Goal: Transaction & Acquisition: Purchase product/service

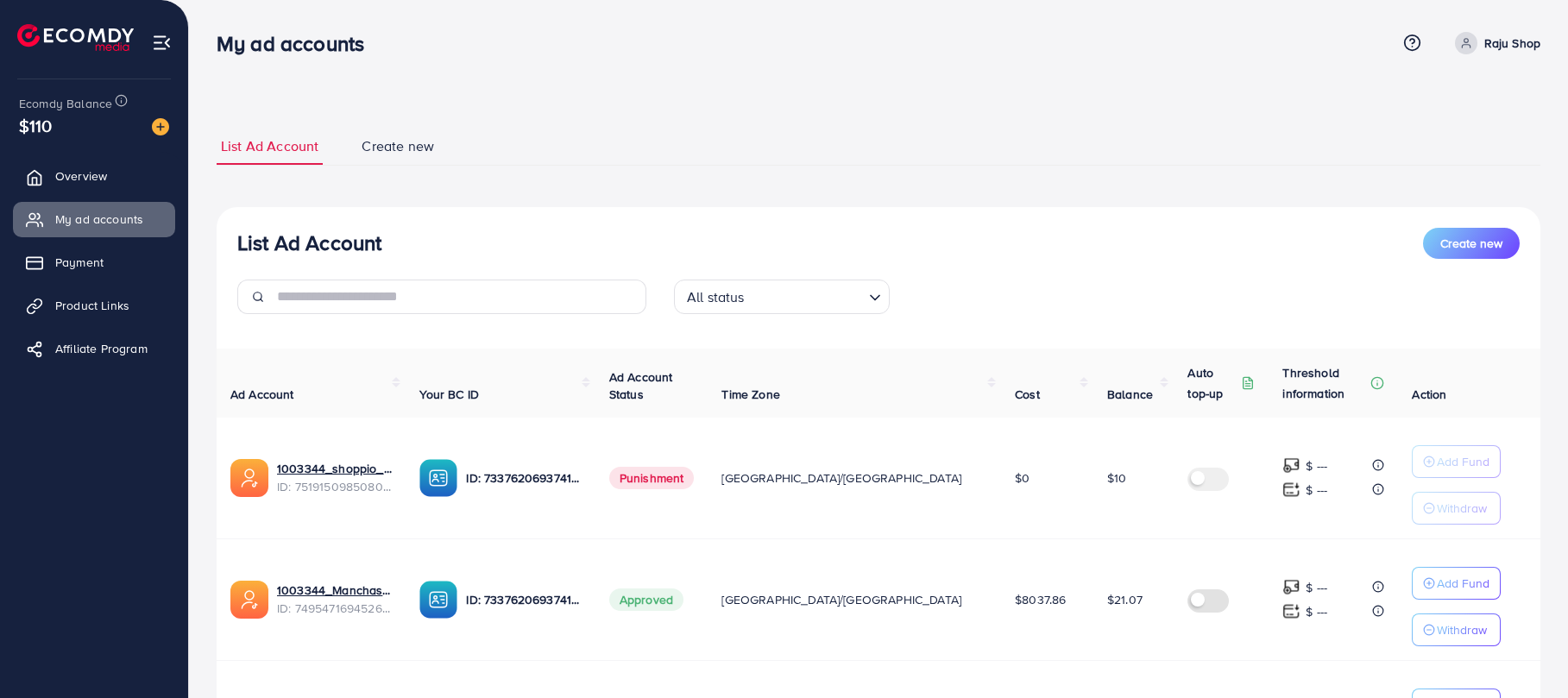
scroll to position [230, 0]
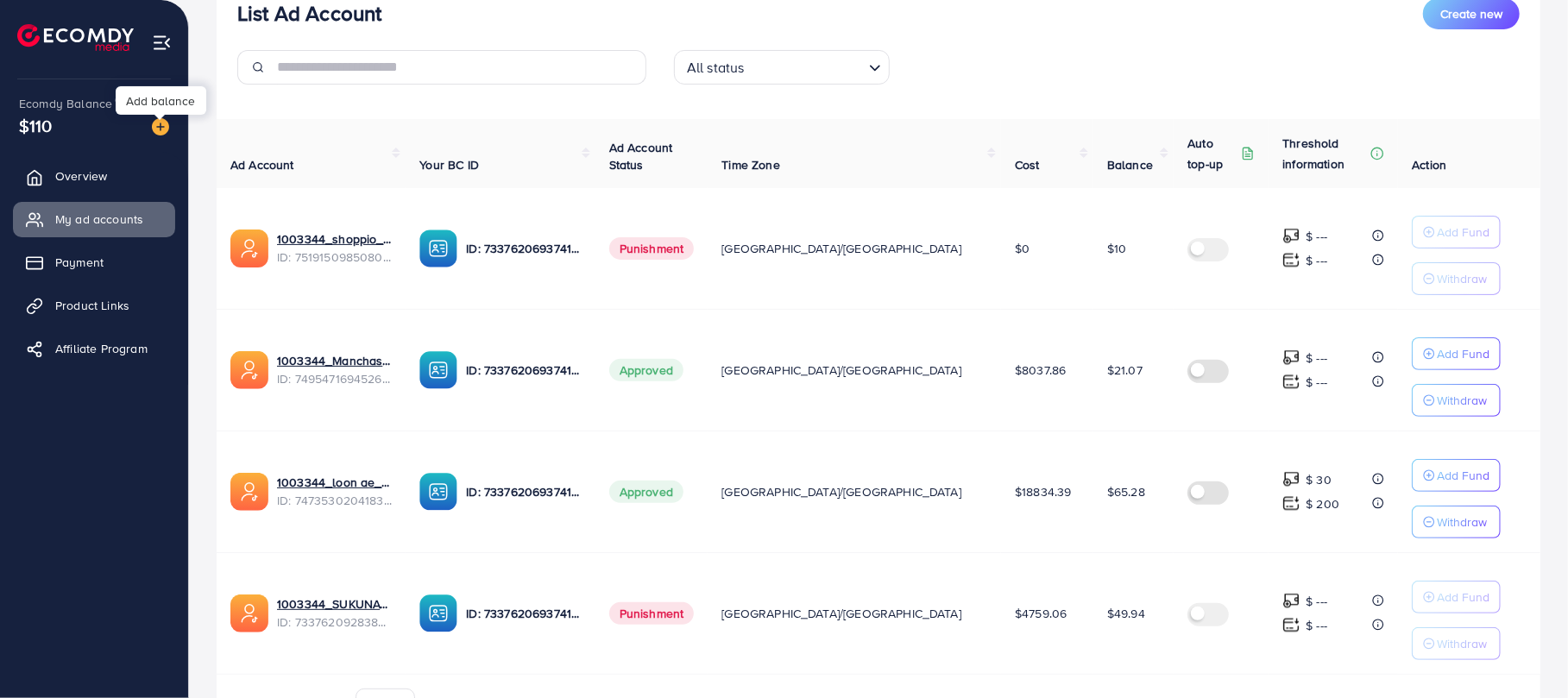
click at [163, 130] on img at bounding box center [161, 127] width 17 height 17
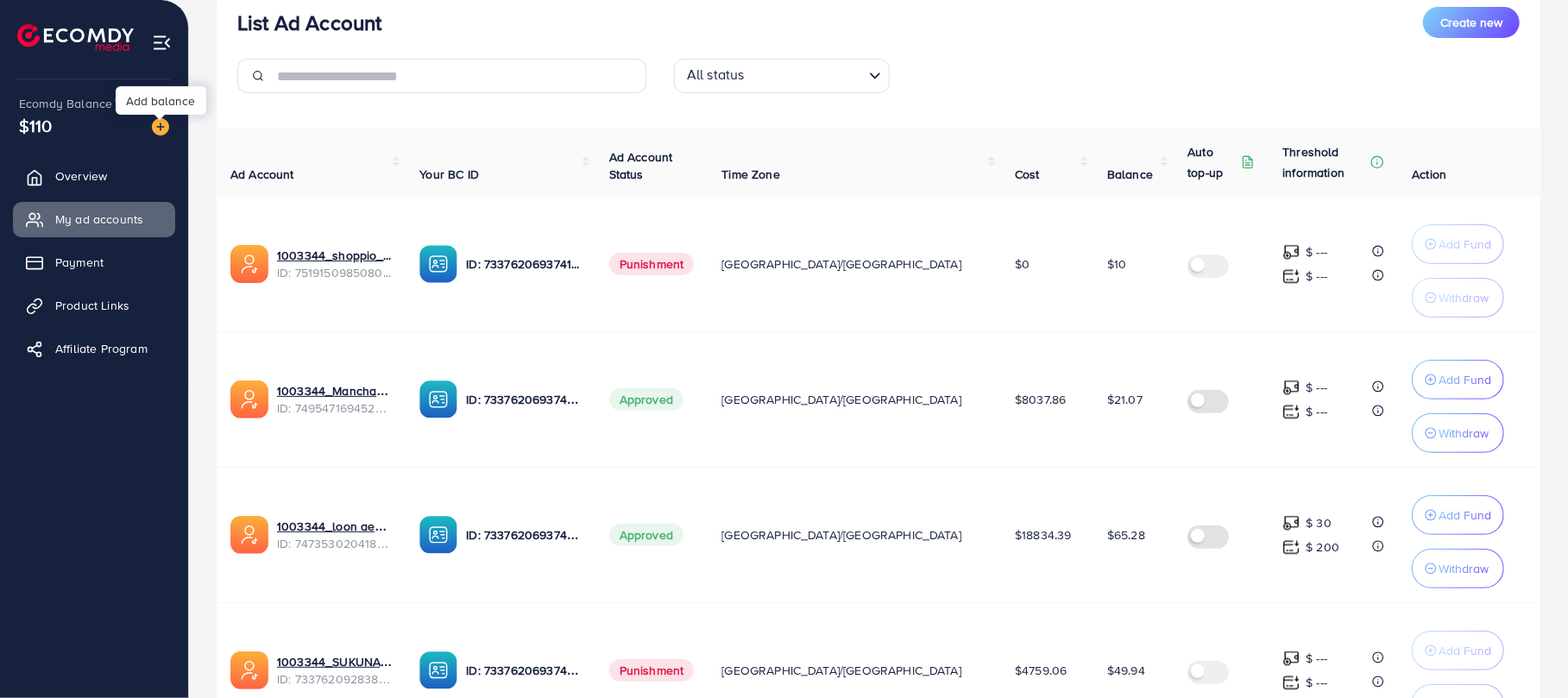
scroll to position [239, 0]
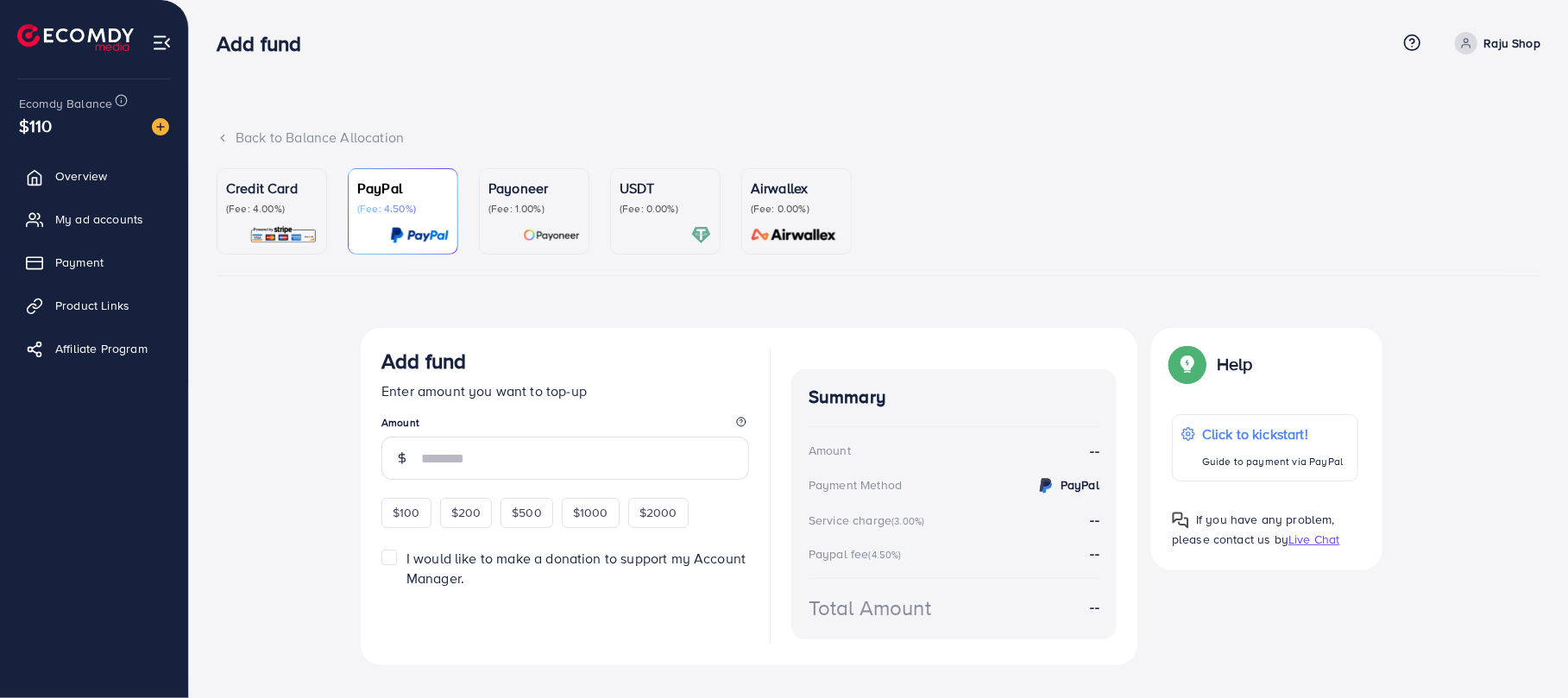
click at [280, 208] on p "(Fee: 4.00%)" at bounding box center [272, 209] width 92 height 14
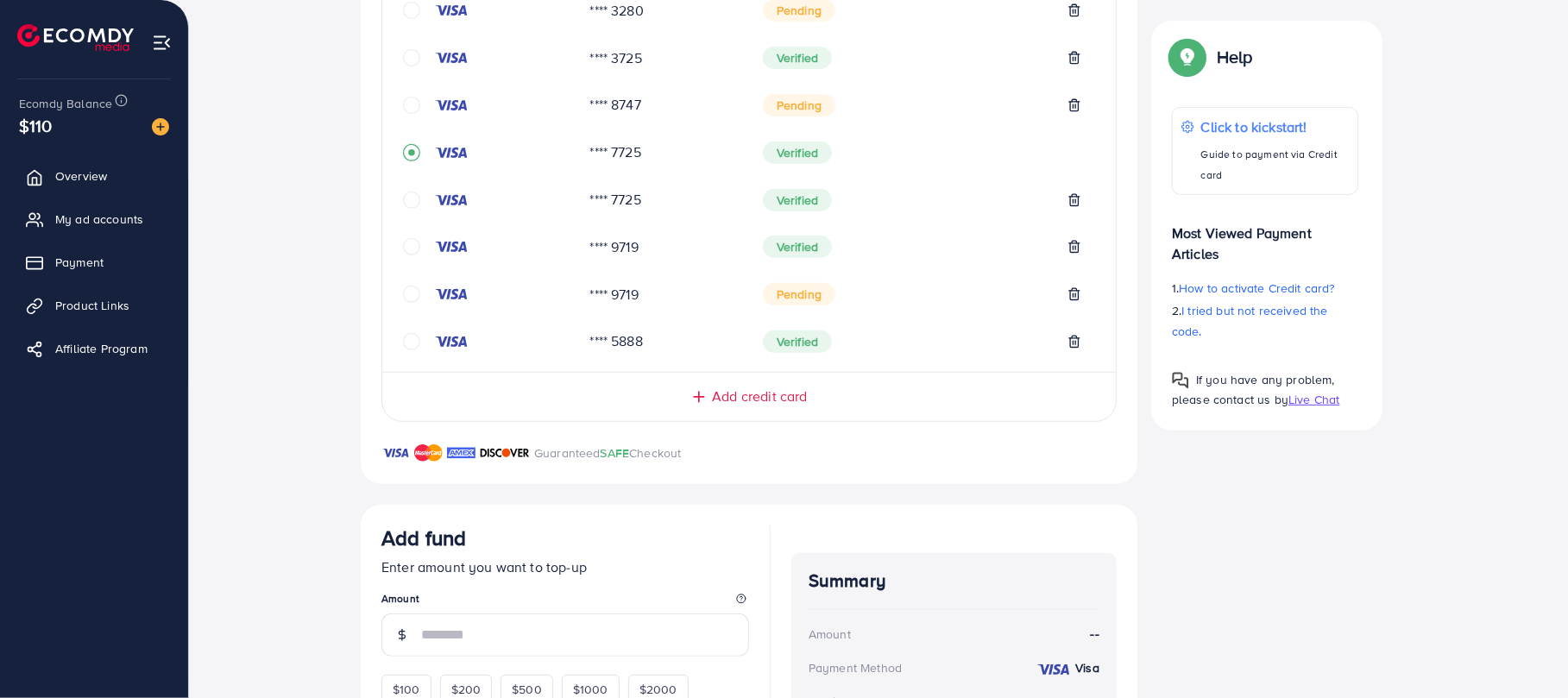
scroll to position [675, 0]
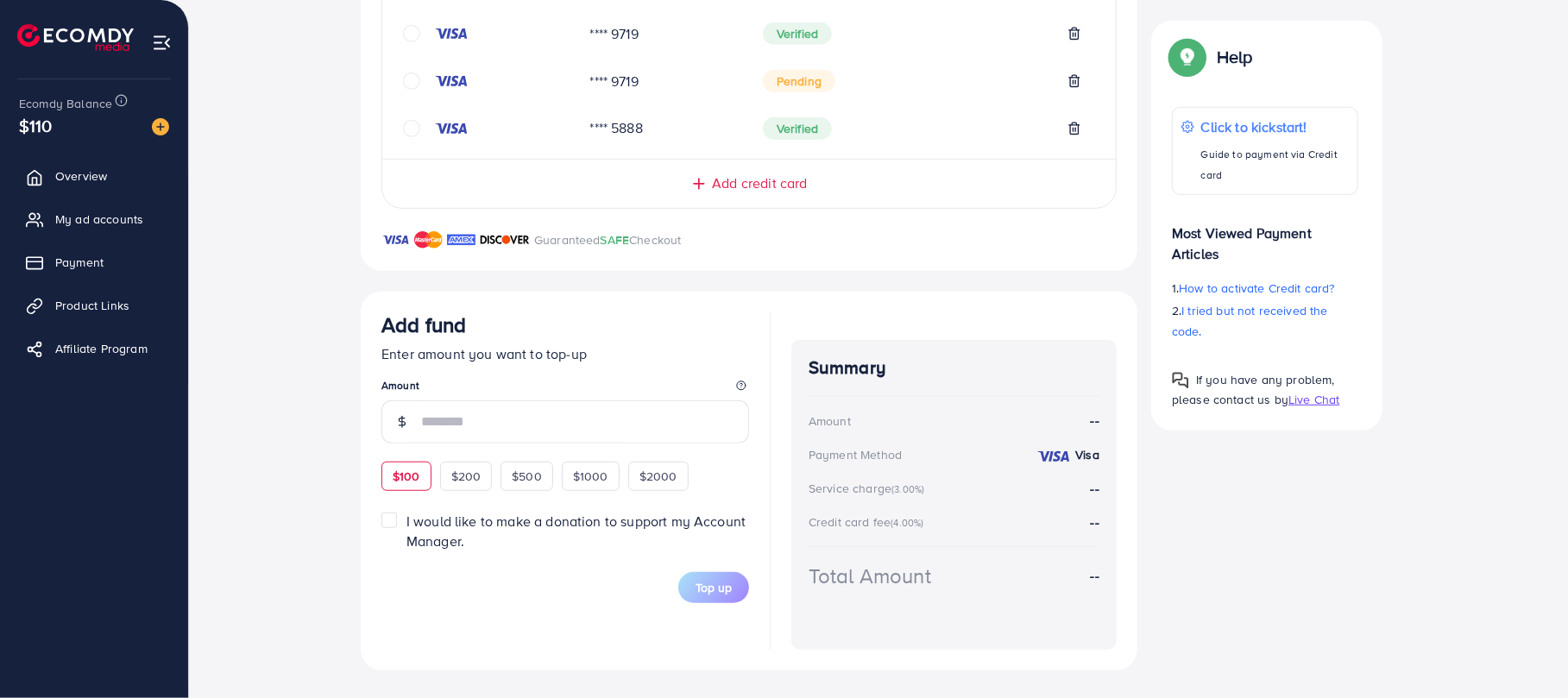
click at [406, 474] on span "$100" at bounding box center [407, 477] width 28 height 17
type input "***"
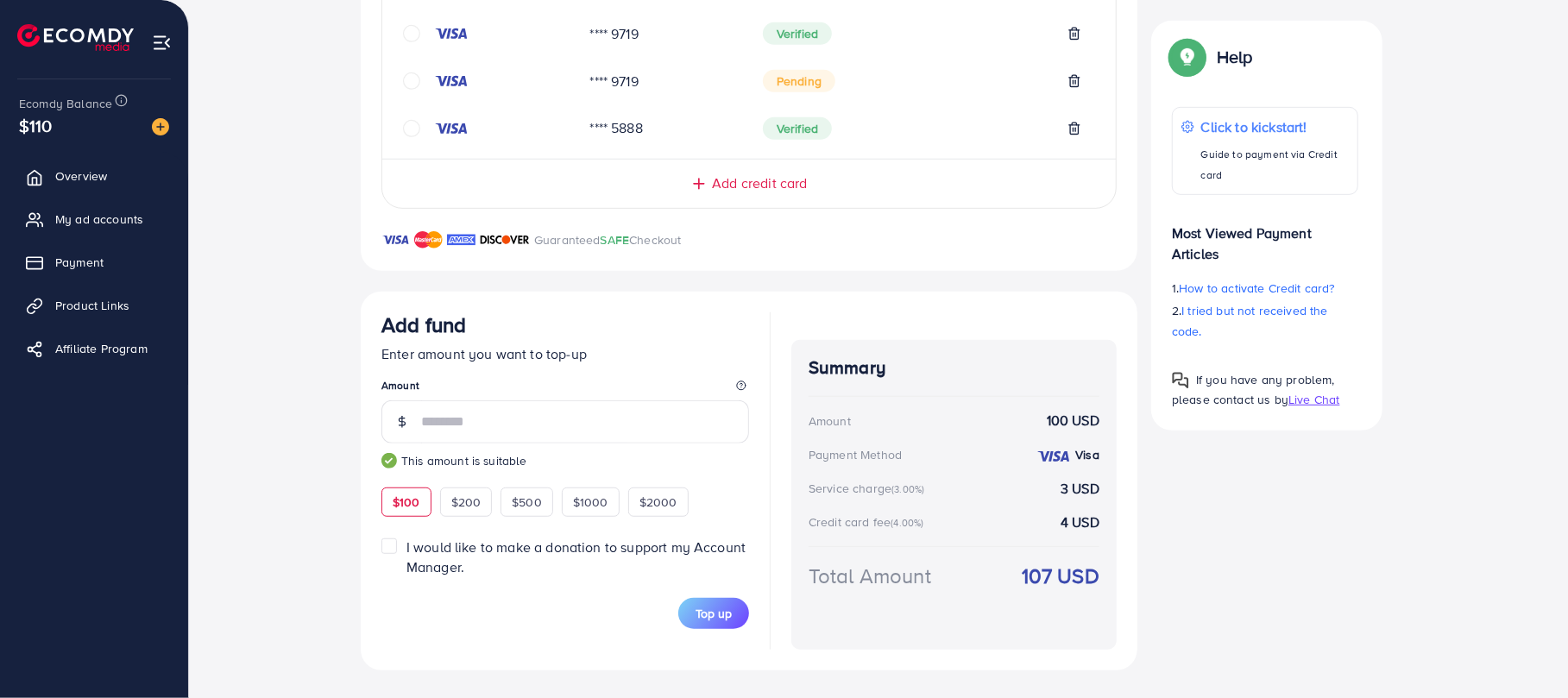
click at [351, 432] on div "Top-up Success! Thanks you for your purchase. Please check your balance again. …" at bounding box center [878, 162] width 1324 height 1016
click at [719, 605] on span "Top up" at bounding box center [713, 613] width 36 height 17
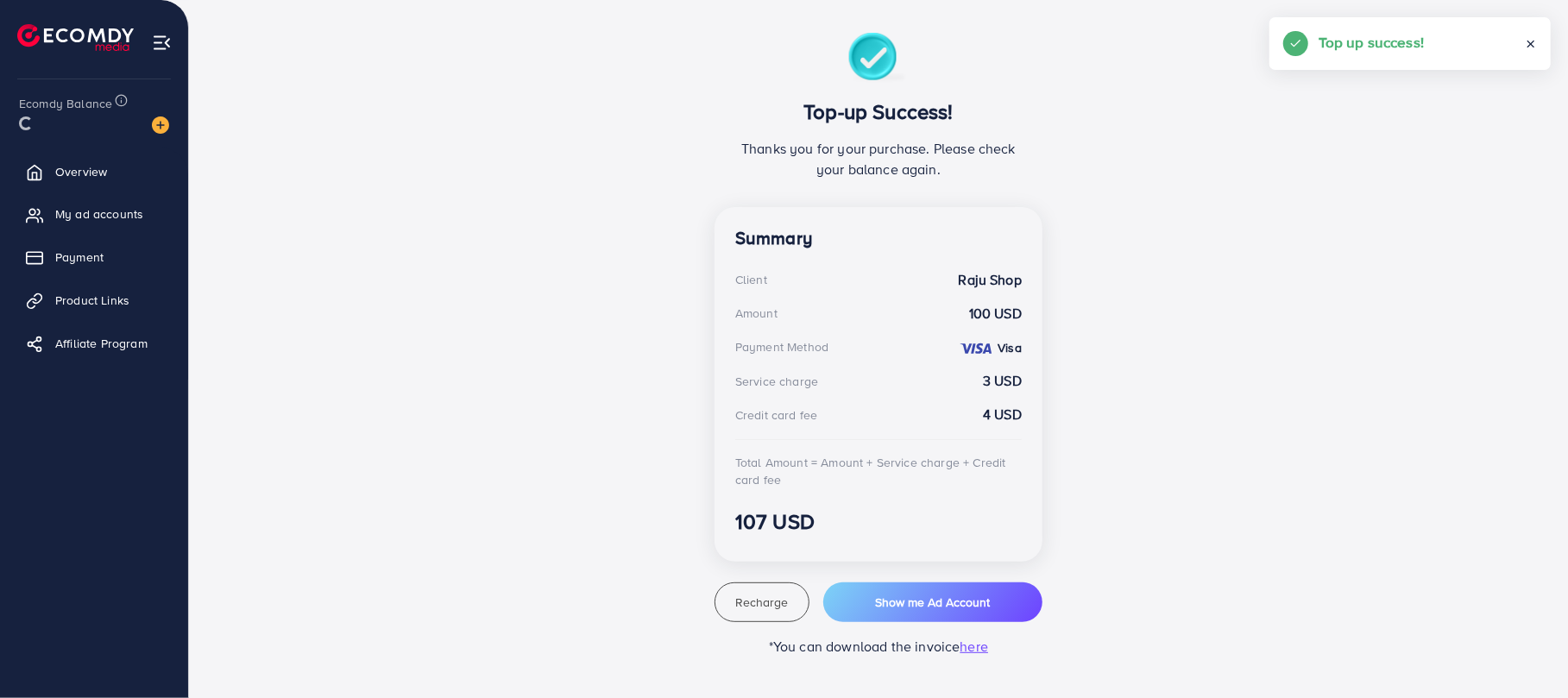
scroll to position [295, 0]
